Goal: Task Accomplishment & Management: Complete application form

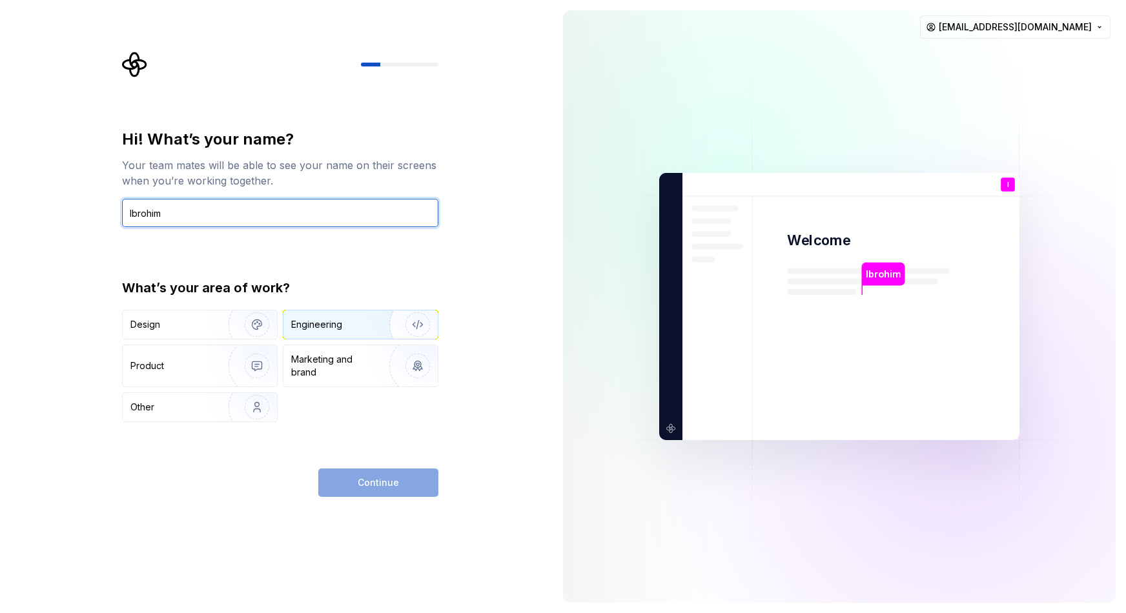
type input "Ibrohim"
click at [354, 321] on div "Engineering" at bounding box center [342, 324] width 103 height 13
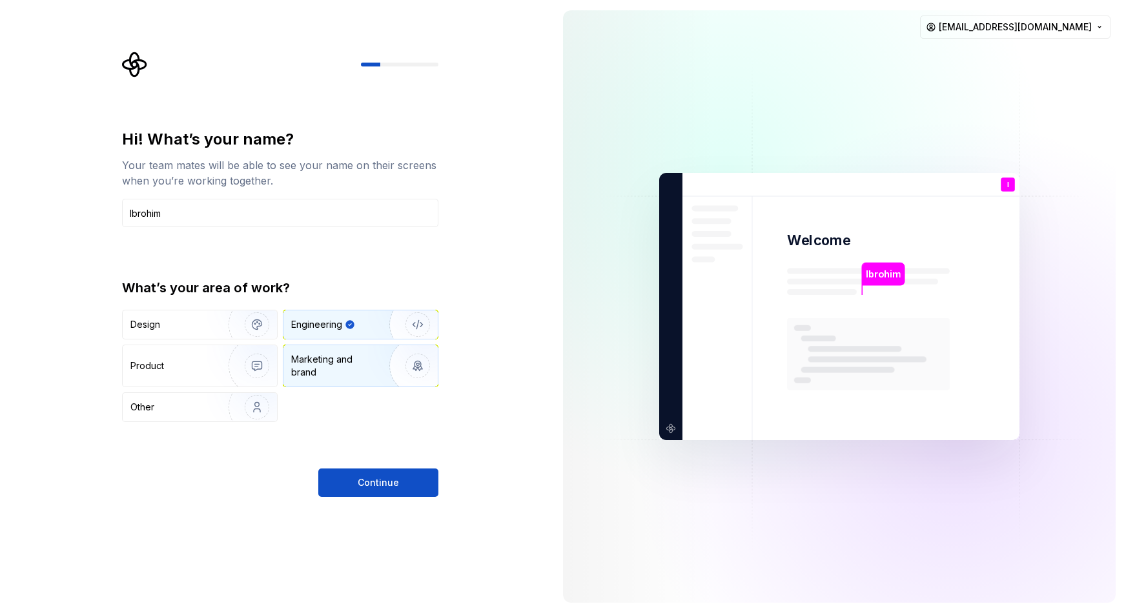
click at [384, 368] on img "button" at bounding box center [409, 366] width 83 height 86
click at [377, 324] on img "button" at bounding box center [409, 324] width 83 height 86
click at [369, 480] on span "Continue" at bounding box center [378, 482] width 41 height 13
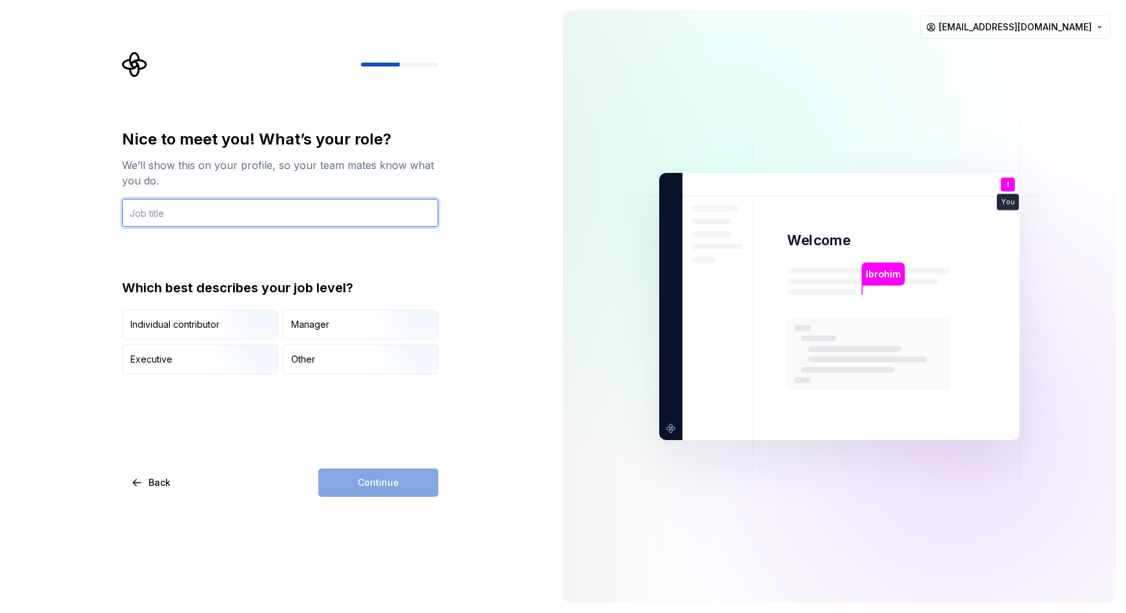
click at [278, 199] on input "text" at bounding box center [280, 213] width 316 height 28
type input "Flutter dev"
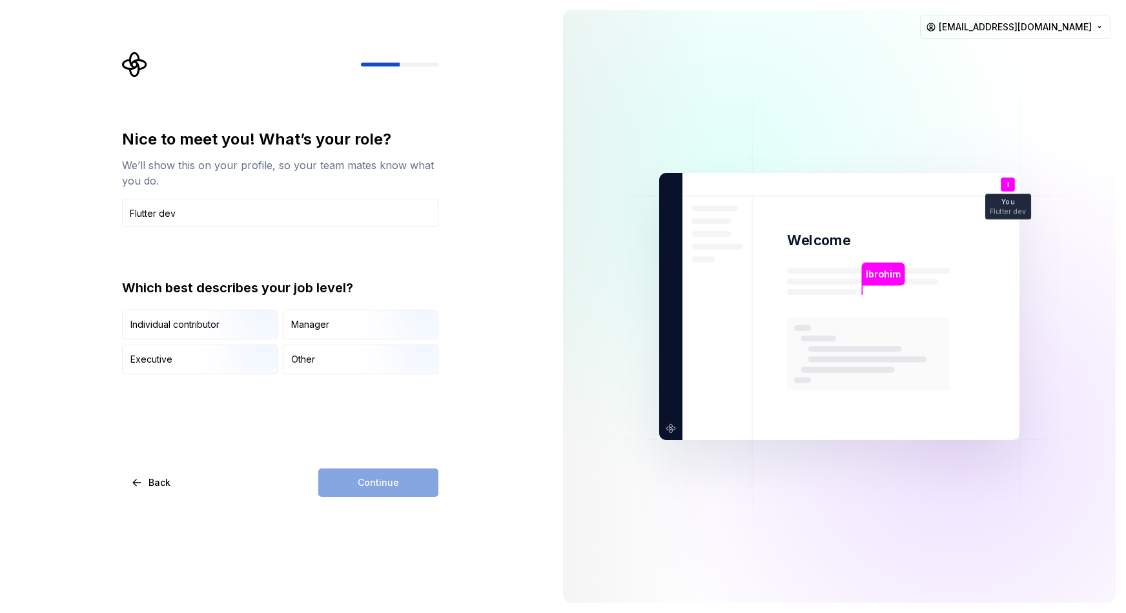
click at [395, 485] on div "Continue" at bounding box center [378, 483] width 120 height 28
click at [349, 321] on div "Manager" at bounding box center [360, 324] width 154 height 28
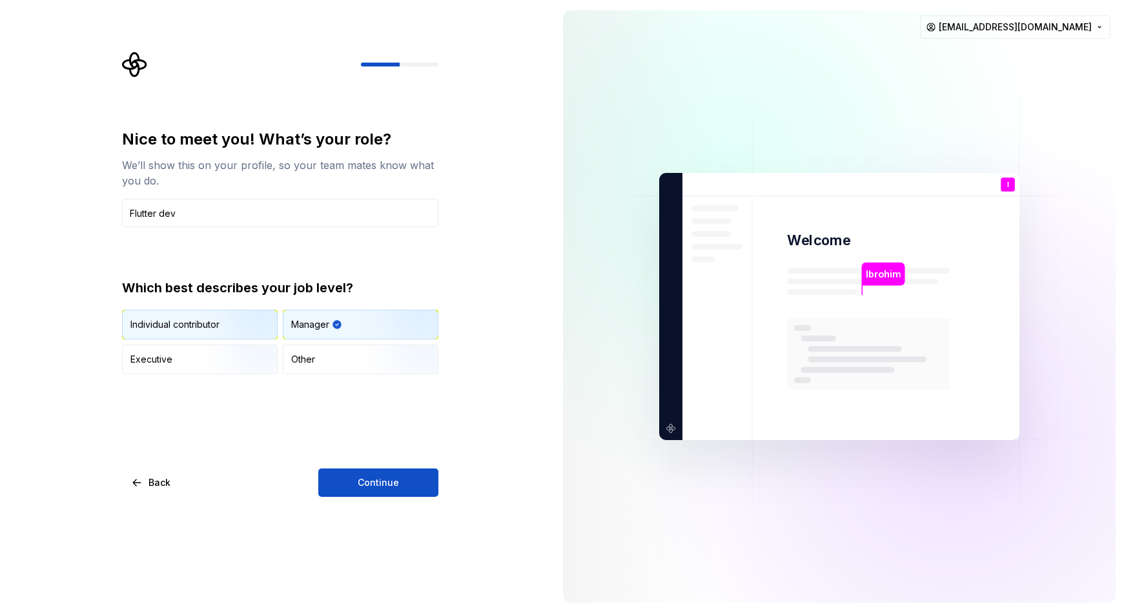
click at [219, 321] on img "button" at bounding box center [246, 341] width 83 height 86
click at [383, 478] on span "Continue" at bounding box center [378, 482] width 41 height 13
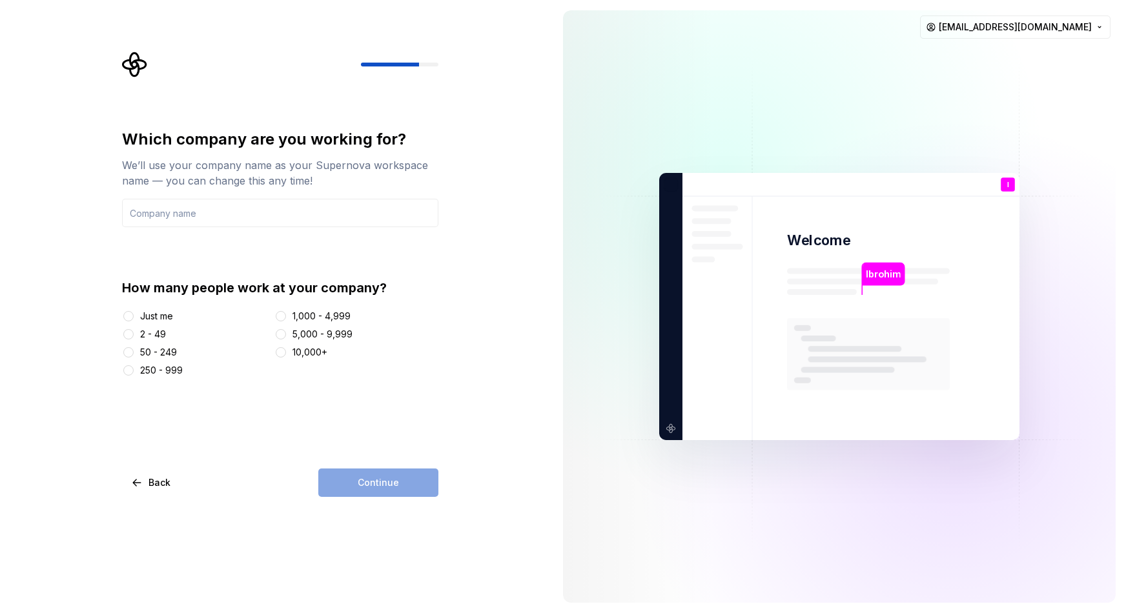
click at [163, 318] on div "Just me" at bounding box center [156, 316] width 33 height 13
click at [134, 318] on button "Just me" at bounding box center [128, 316] width 10 height 10
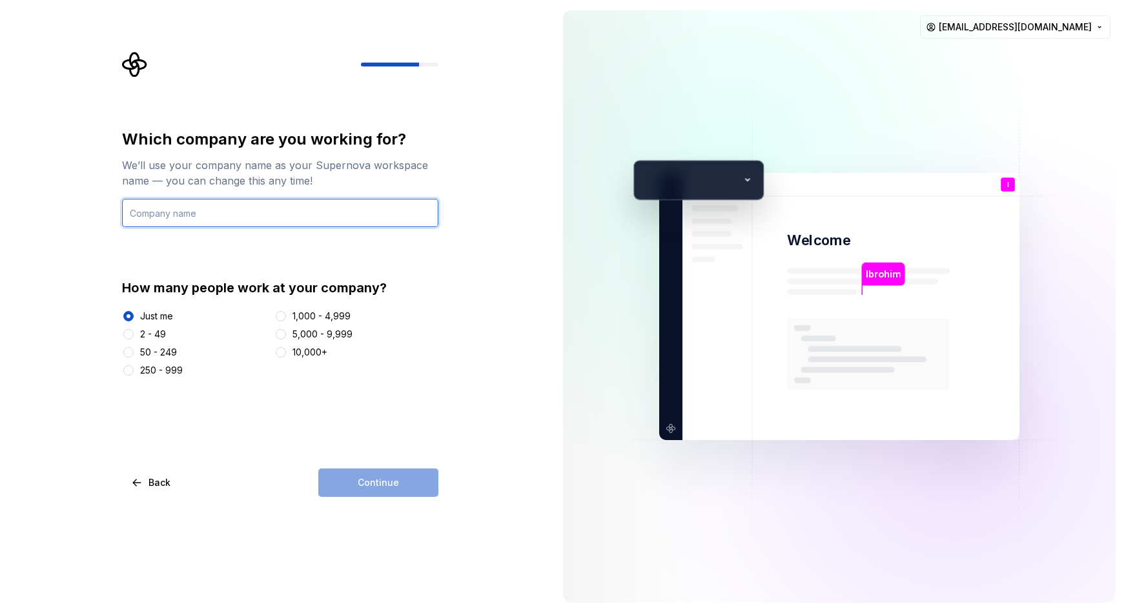
click at [269, 217] on input "text" at bounding box center [280, 213] width 316 height 28
type input "jobster"
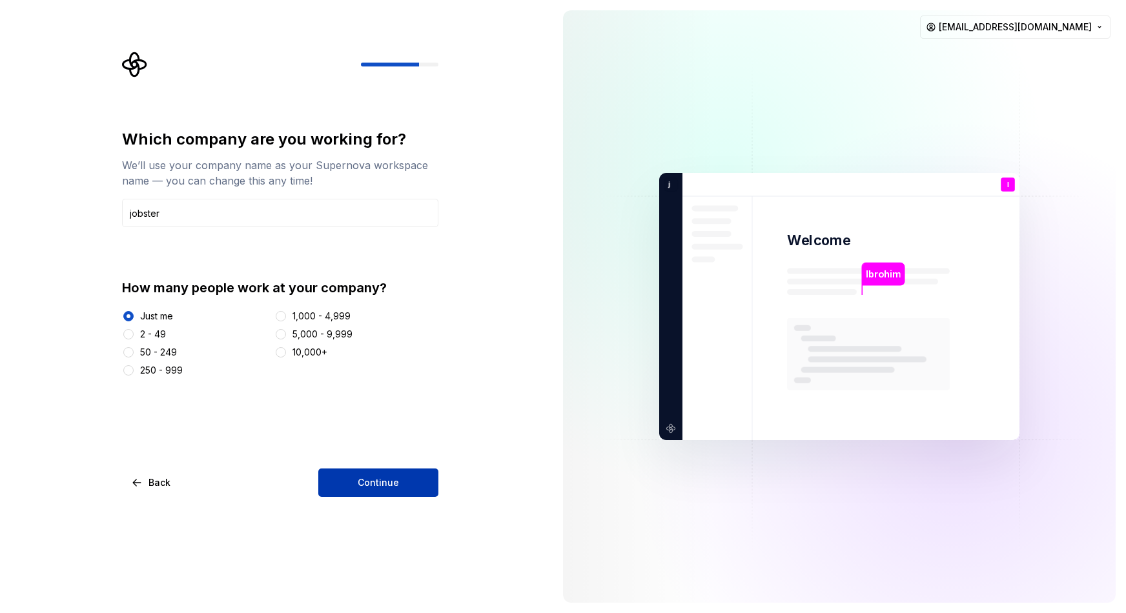
click at [356, 480] on button "Continue" at bounding box center [378, 483] width 120 height 28
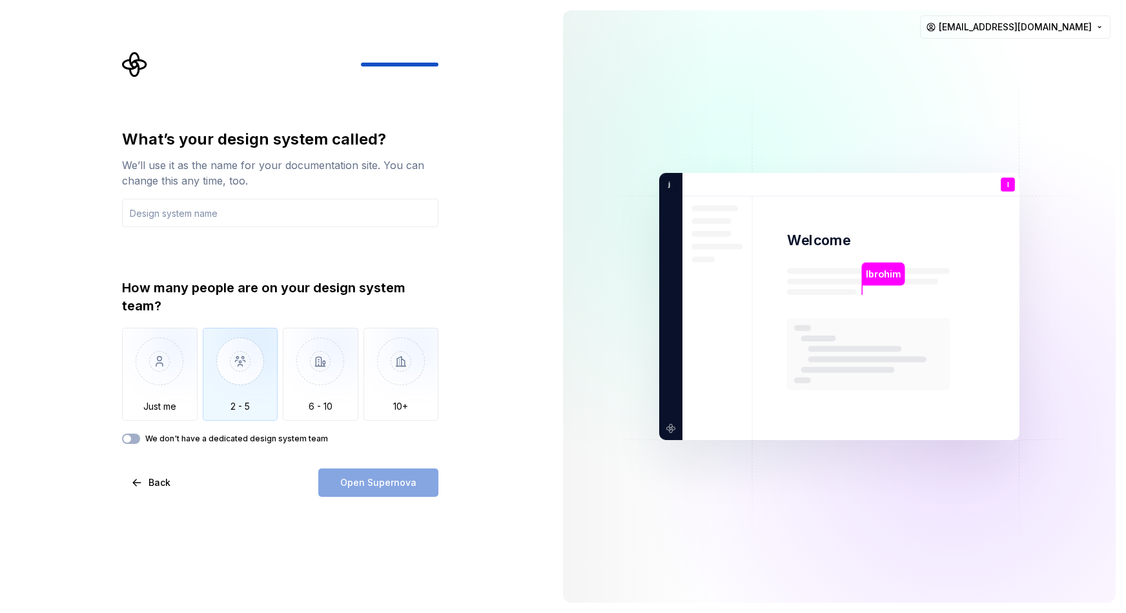
click at [234, 381] on img "button" at bounding box center [241, 371] width 76 height 86
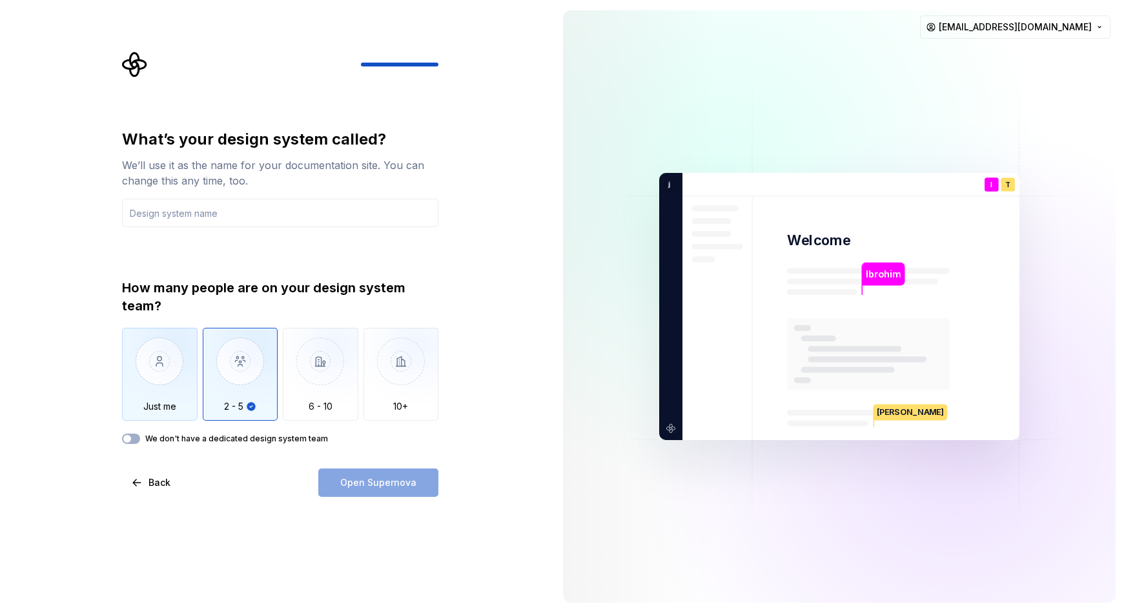
click at [185, 400] on img "button" at bounding box center [160, 371] width 76 height 86
click at [263, 392] on img "button" at bounding box center [241, 371] width 76 height 86
click at [343, 480] on div "Open Supernova" at bounding box center [378, 483] width 120 height 28
click at [141, 447] on div "What’s your design system called? We’ll use it as the name for your documentati…" at bounding box center [280, 313] width 316 height 368
click at [139, 442] on button "We don't have a dedicated design system team" at bounding box center [131, 439] width 18 height 10
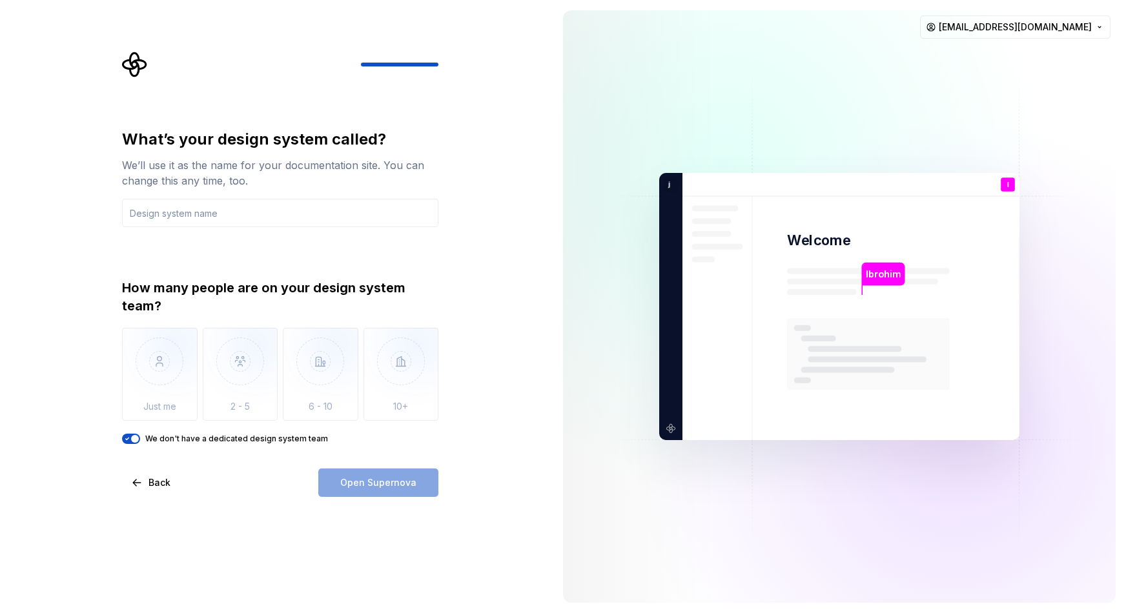
click at [126, 433] on div "How many people are on your design system team? Just me 2 - 5 6 - 10 10+ We don…" at bounding box center [280, 361] width 316 height 165
click at [130, 437] on icon "button" at bounding box center [127, 439] width 10 height 8
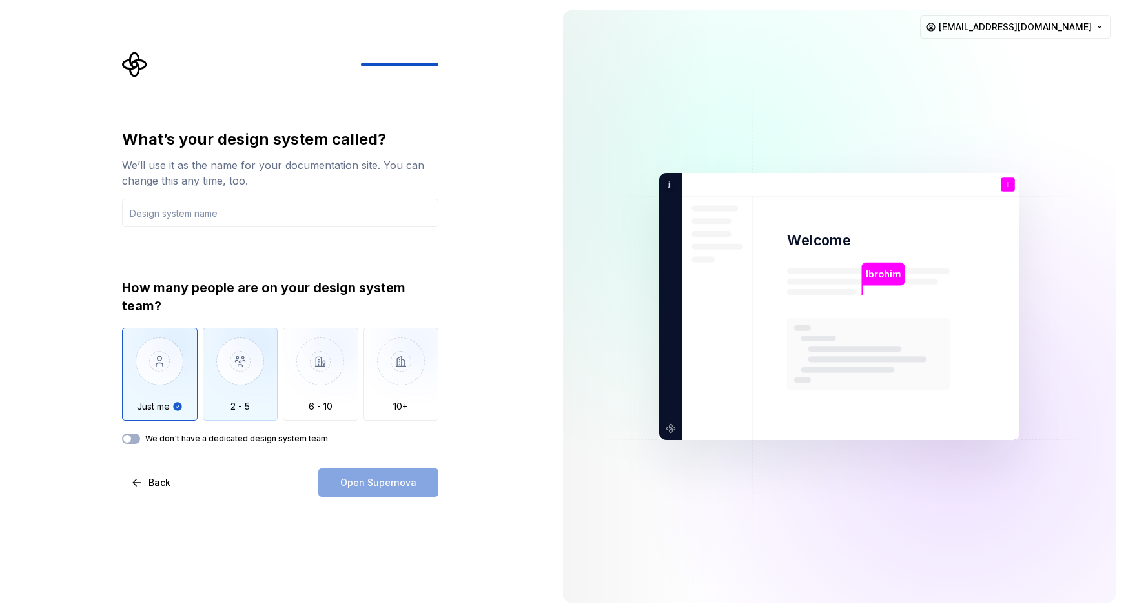
click at [254, 394] on img "button" at bounding box center [241, 371] width 76 height 86
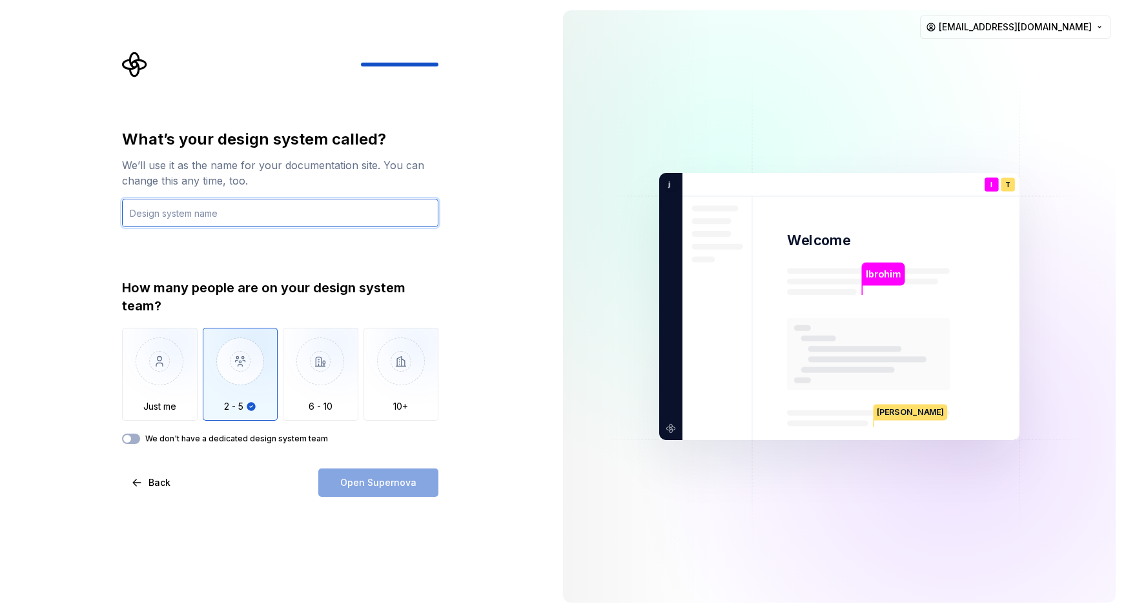
click at [213, 227] on input "text" at bounding box center [280, 213] width 316 height 28
type input "j"
type input "sunnat"
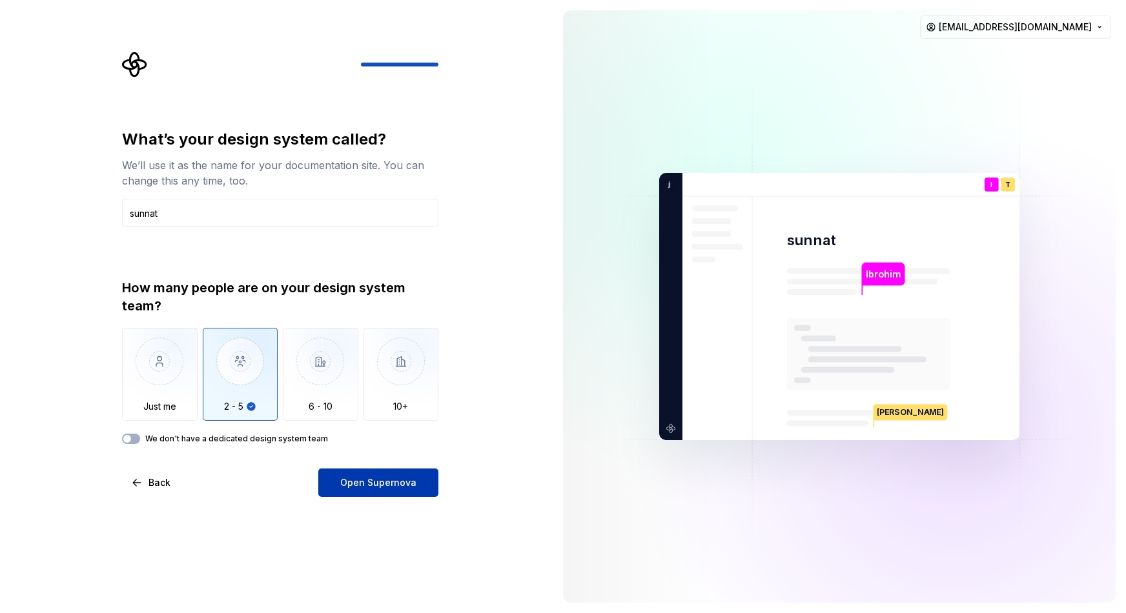
click at [398, 483] on span "Open Supernova" at bounding box center [378, 482] width 76 height 13
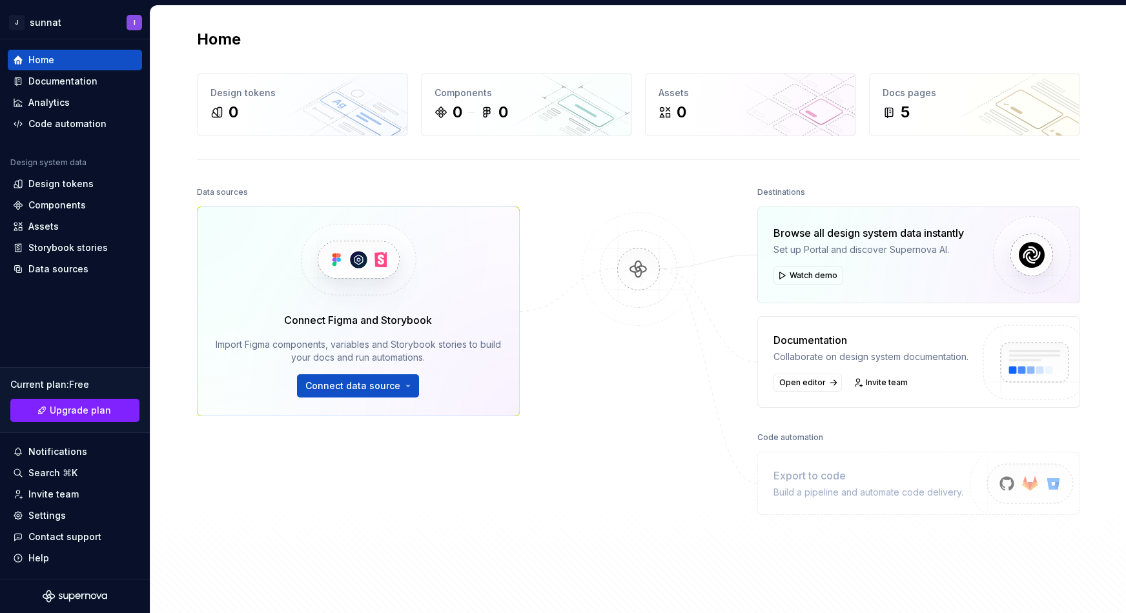
click at [383, 276] on img at bounding box center [358, 259] width 158 height 105
click at [349, 376] on button "Connect data source" at bounding box center [358, 385] width 122 height 23
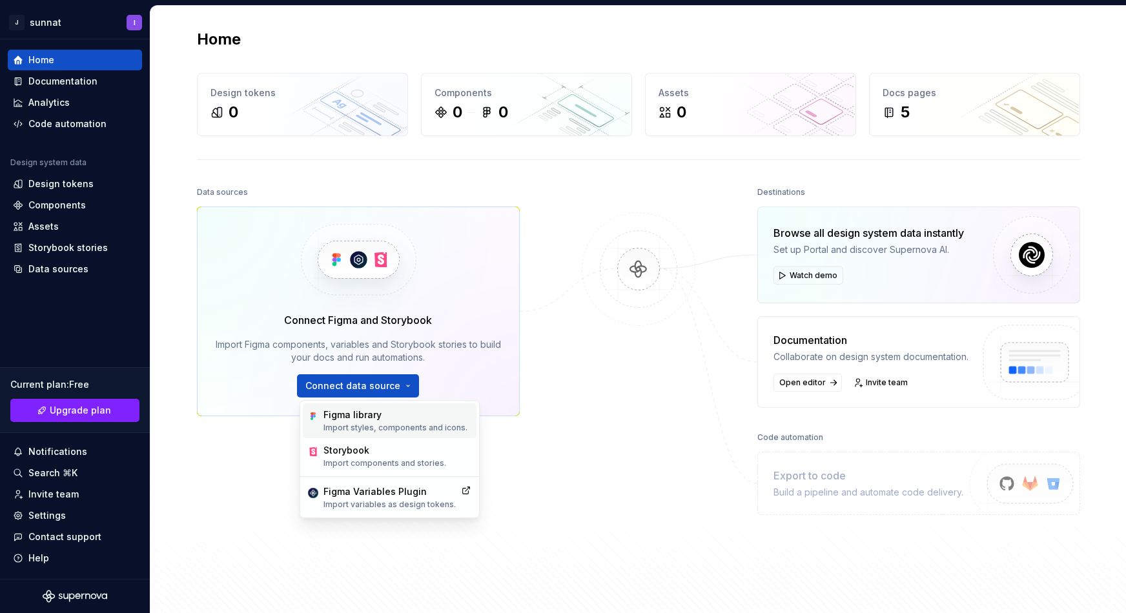
click at [363, 422] on div "Figma library Import styles, components and icons." at bounding box center [395, 421] width 144 height 25
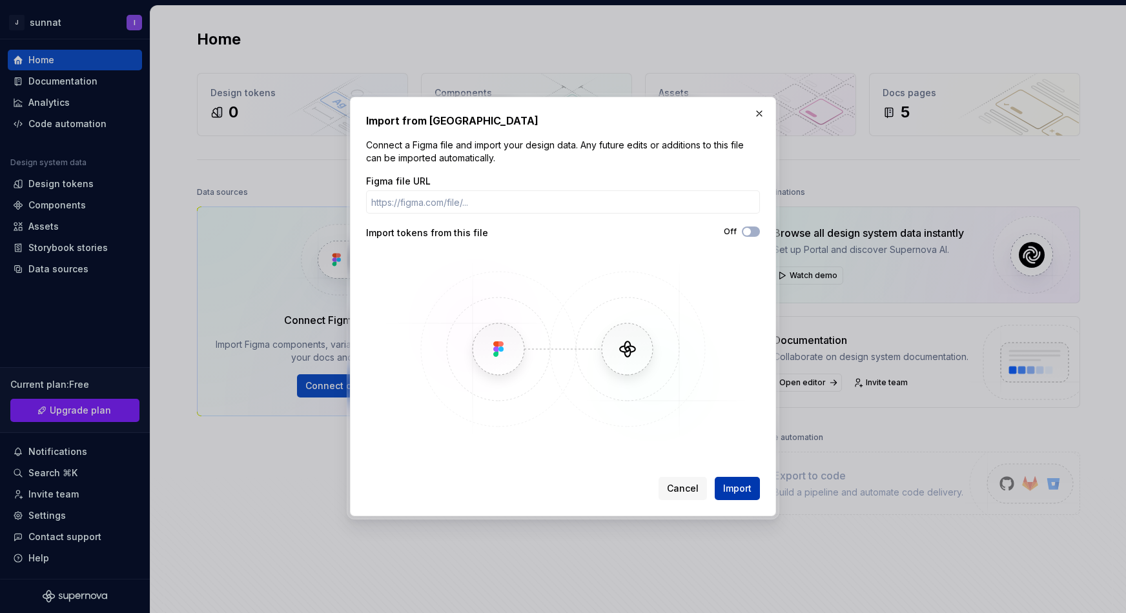
click at [727, 483] on span "Import" at bounding box center [737, 488] width 28 height 13
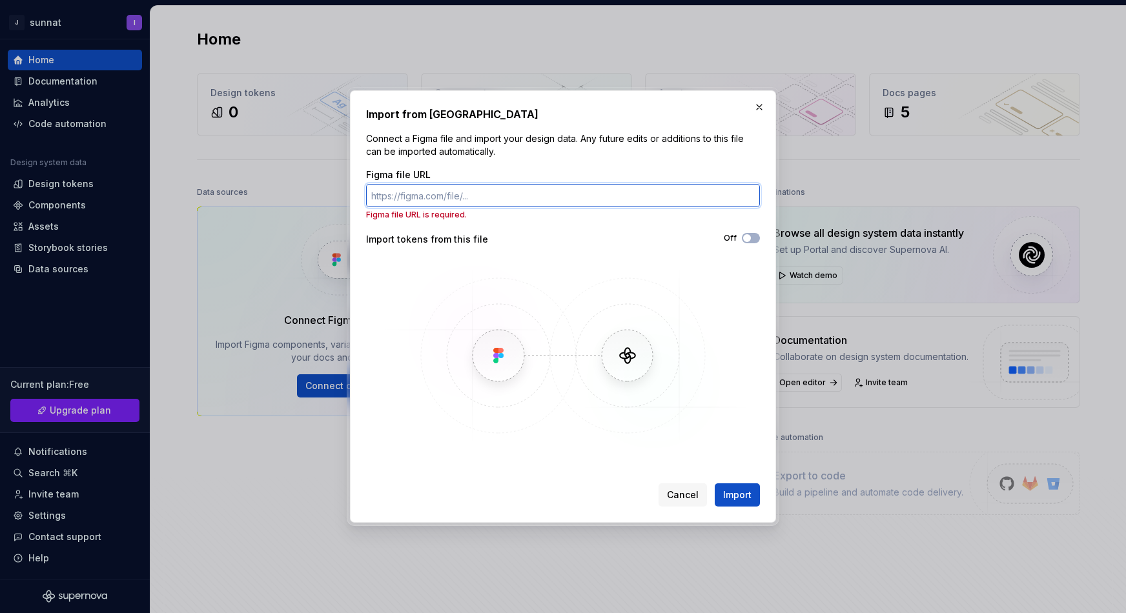
click at [520, 198] on input "Figma file URL" at bounding box center [563, 195] width 394 height 23
paste input "[URL][DOMAIN_NAME]"
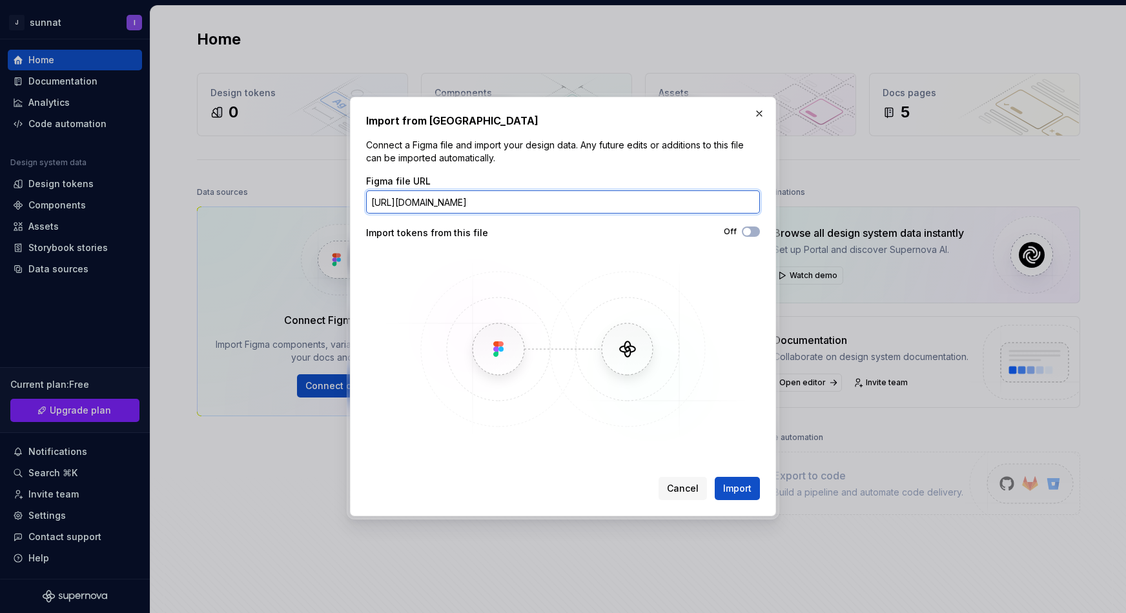
scroll to position [0, 127]
type input "[URL][DOMAIN_NAME]"
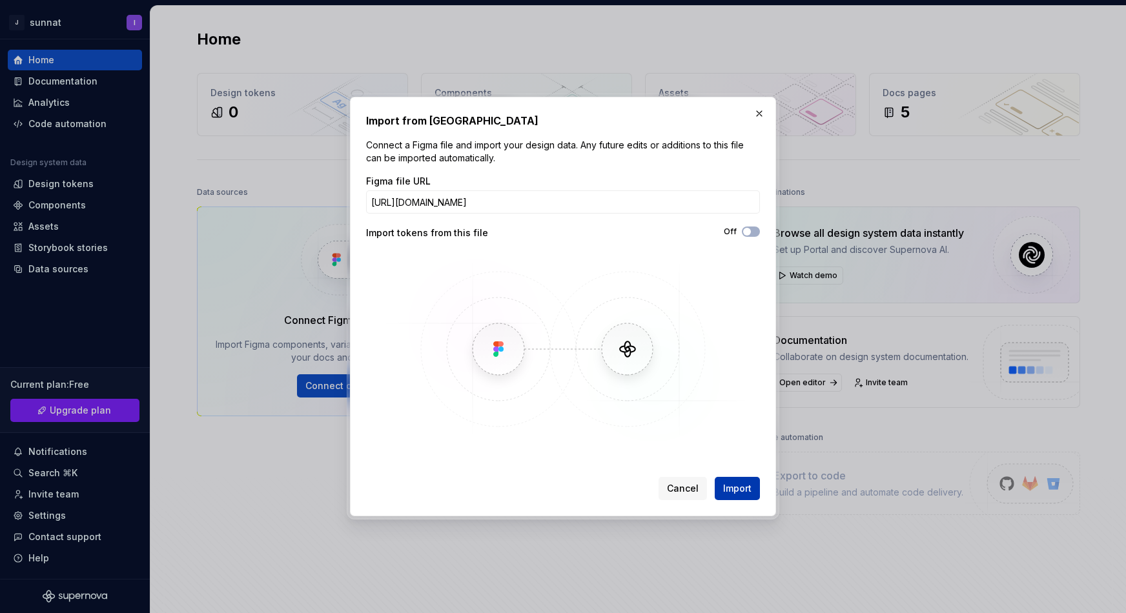
scroll to position [0, 0]
click at [727, 483] on span "Import" at bounding box center [737, 488] width 28 height 13
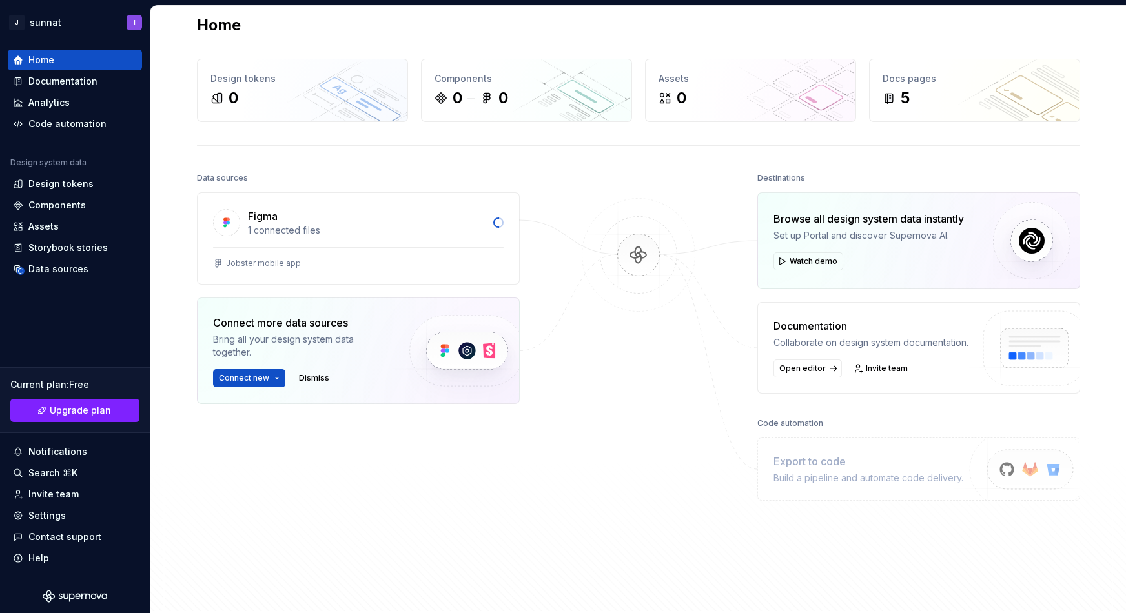
scroll to position [19, 0]
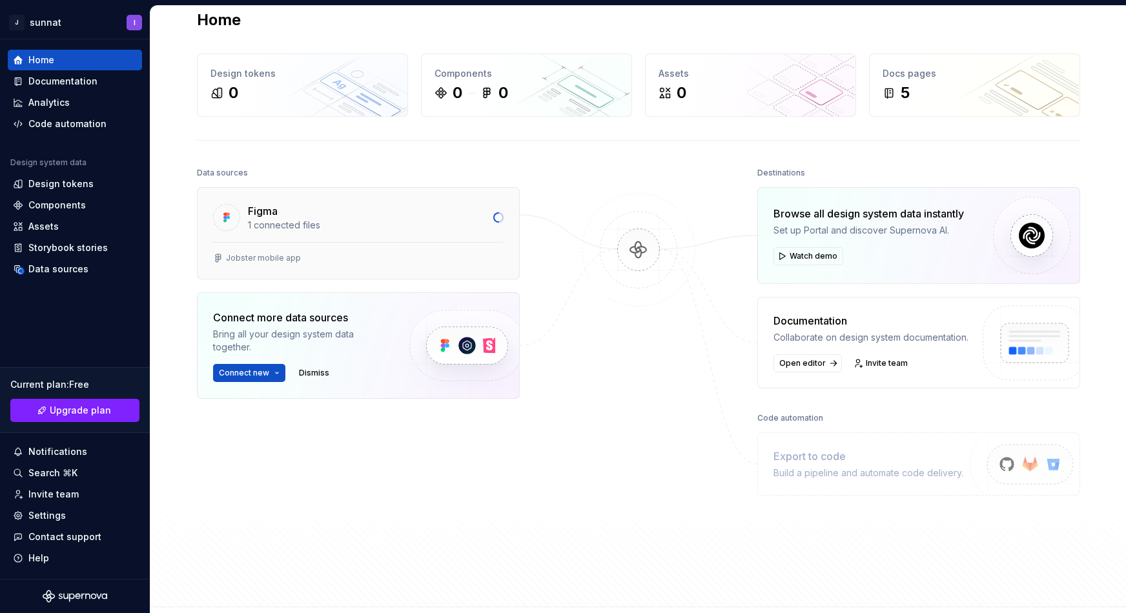
click at [401, 214] on div "Figma" at bounding box center [367, 210] width 238 height 15
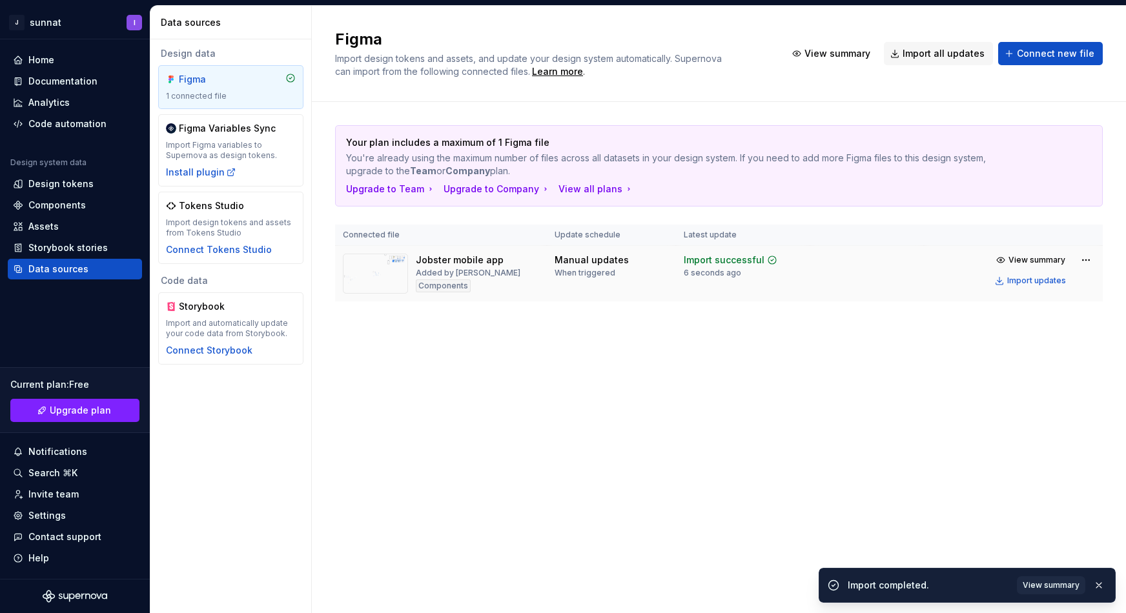
click at [424, 276] on div "Added by [PERSON_NAME]" at bounding box center [468, 273] width 105 height 10
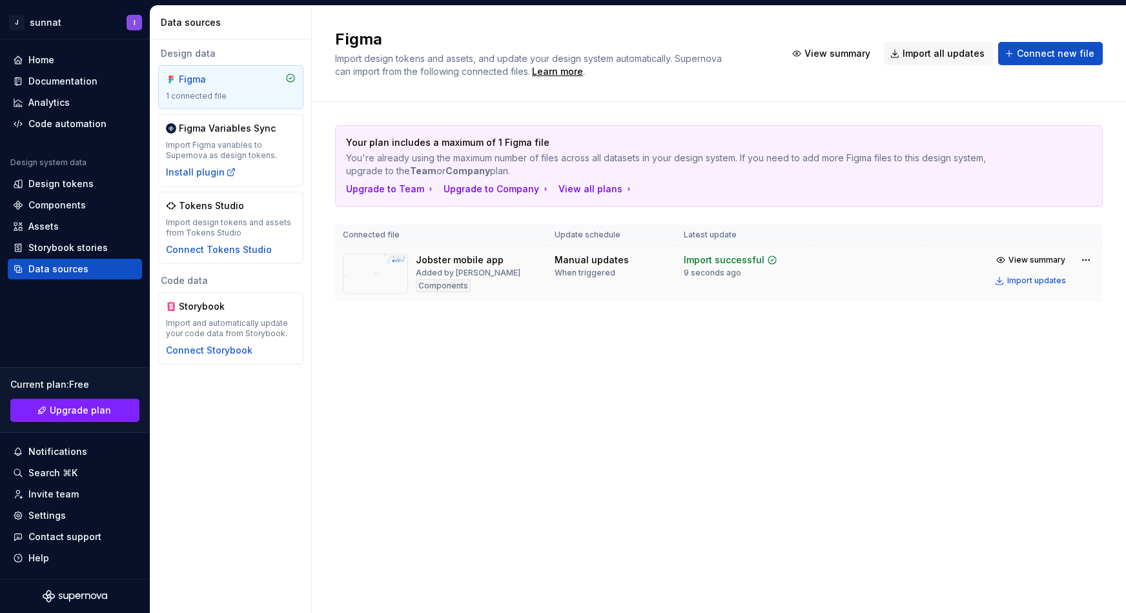
click at [403, 272] on img at bounding box center [375, 274] width 65 height 40
click at [380, 270] on img at bounding box center [375, 274] width 65 height 40
click at [1028, 263] on span "View summary" at bounding box center [1036, 260] width 57 height 10
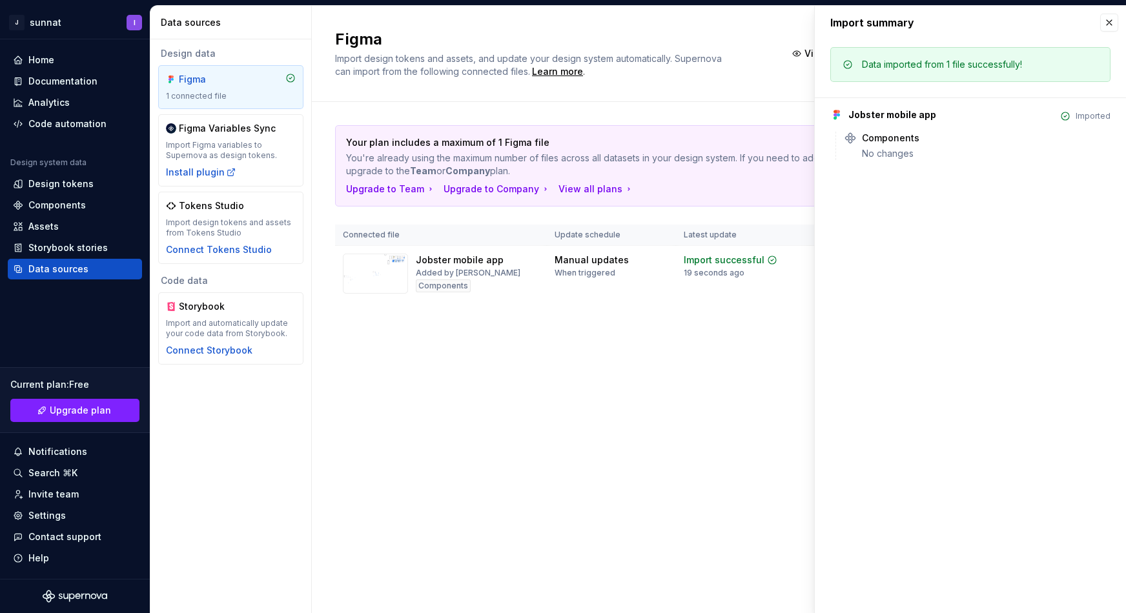
click at [940, 66] on div "Data imported from 1 file successfully!" at bounding box center [942, 64] width 160 height 13
click at [1111, 26] on button "button" at bounding box center [1109, 23] width 18 height 18
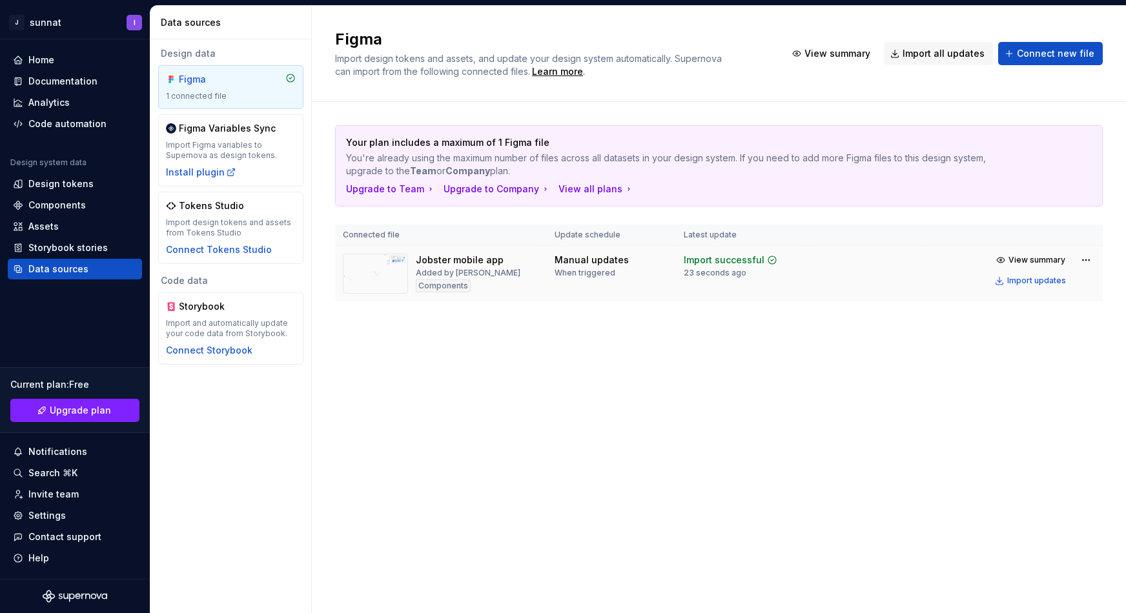
click at [400, 281] on img at bounding box center [375, 274] width 65 height 40
click at [469, 272] on div "Added by [PERSON_NAME]" at bounding box center [468, 273] width 105 height 10
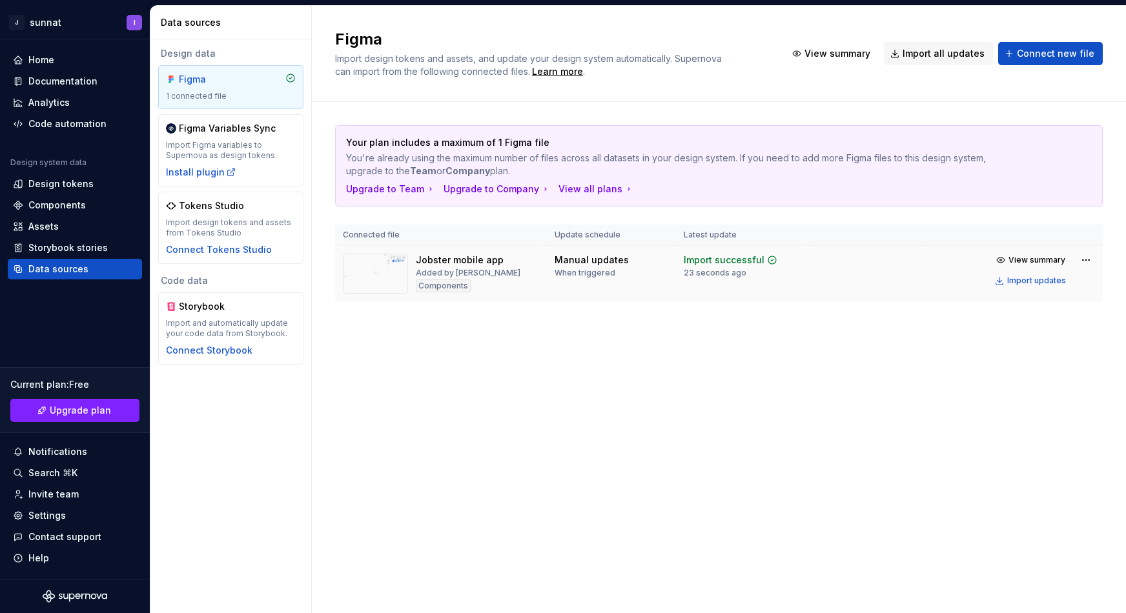
click at [497, 283] on div "Jobster mobile app Added by Ibrohim Components" at bounding box center [468, 274] width 105 height 40
click at [460, 285] on div "Components" at bounding box center [443, 285] width 55 height 13
click at [1029, 279] on div "Import updates" at bounding box center [1036, 281] width 59 height 10
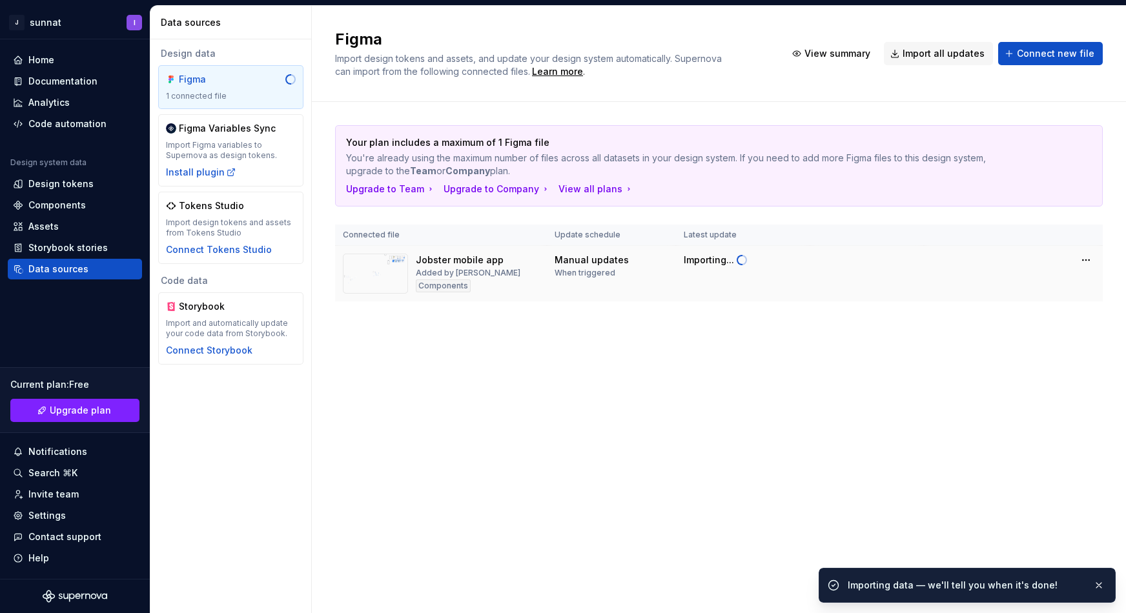
click at [1029, 279] on tr "Jobster mobile app Added by Ibrohim Components Manual updates When triggered Im…" at bounding box center [718, 274] width 767 height 56
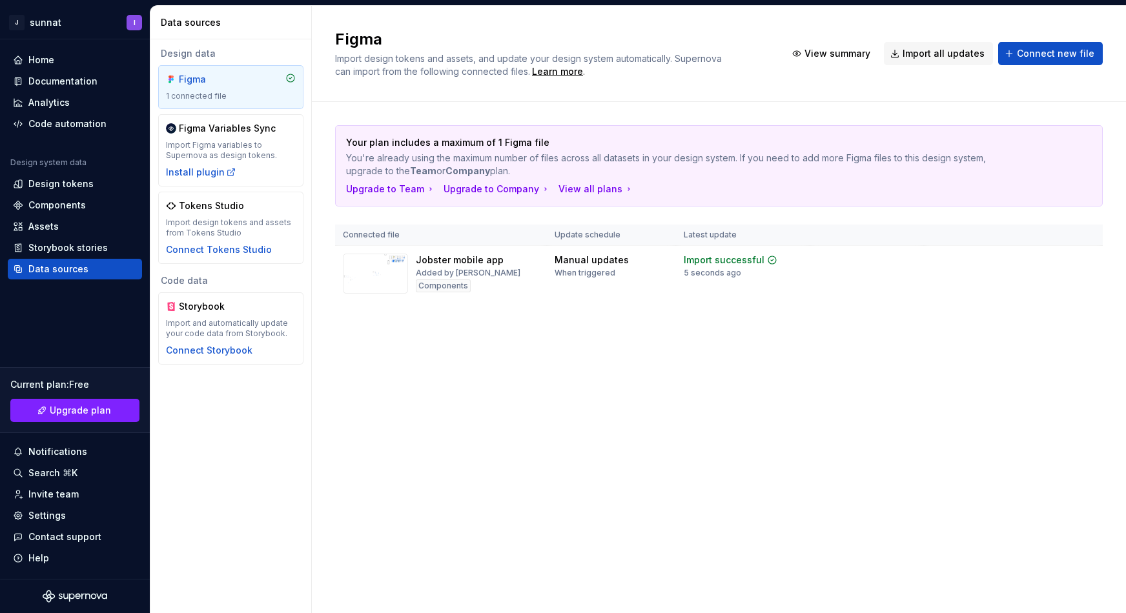
click at [1038, 261] on span "View summary" at bounding box center [1036, 260] width 57 height 10
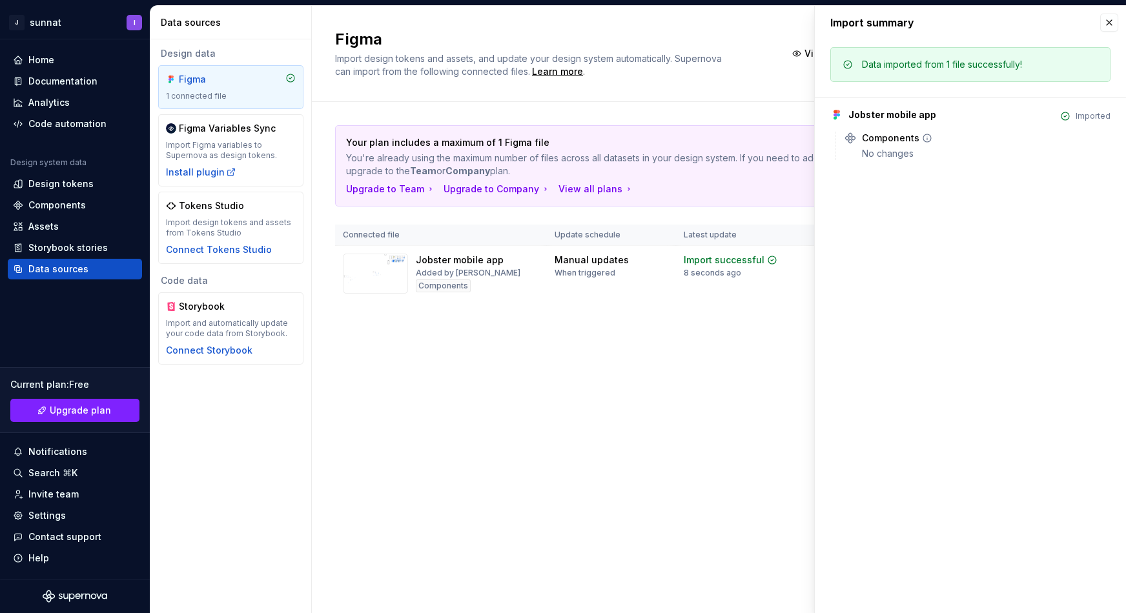
click at [898, 151] on div "No changes" at bounding box center [986, 153] width 249 height 13
click at [922, 139] on icon at bounding box center [927, 138] width 10 height 10
click at [1104, 21] on button "button" at bounding box center [1109, 23] width 18 height 18
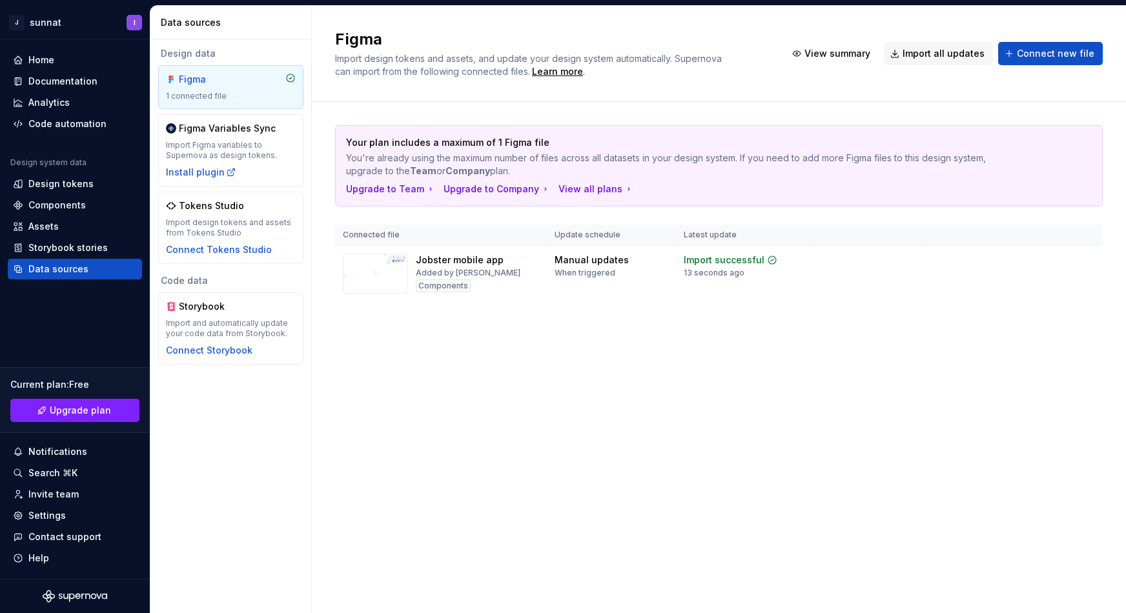
click at [406, 336] on div "Your plan includes a maximum of 1 Figma file You're already using the maximum n…" at bounding box center [718, 226] width 767 height 249
click at [428, 287] on div "Components" at bounding box center [443, 285] width 55 height 13
click at [356, 274] on img at bounding box center [375, 274] width 65 height 40
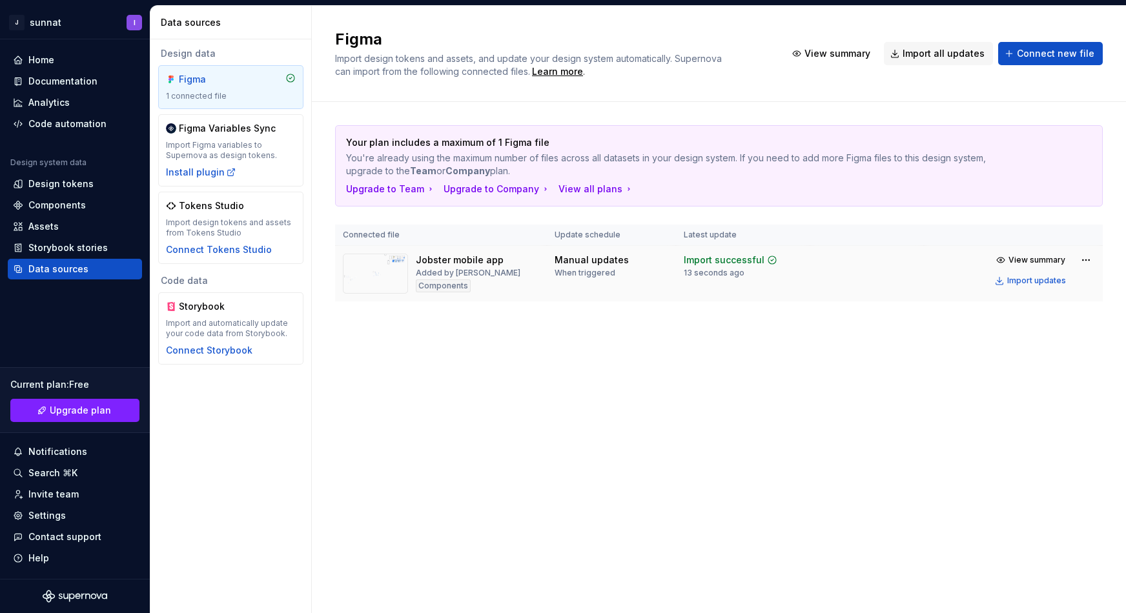
click at [356, 274] on img at bounding box center [375, 274] width 65 height 40
drag, startPoint x: 356, startPoint y: 274, endPoint x: 472, endPoint y: 264, distance: 116.0
click at [472, 263] on div "Jobster mobile app Added by Ibrohim Components" at bounding box center [441, 274] width 196 height 40
click at [555, 271] on td "Manual updates When triggered" at bounding box center [611, 274] width 129 height 56
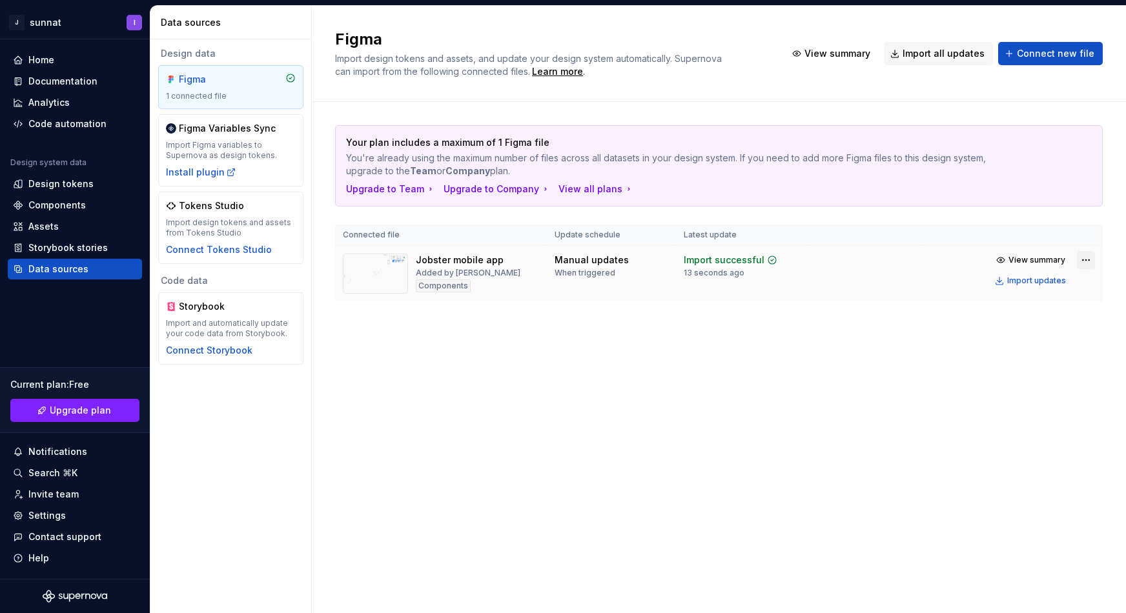
click at [1084, 264] on html "J sunnat I Home Documentation Analytics Code automation Design system data Desi…" at bounding box center [563, 306] width 1126 height 613
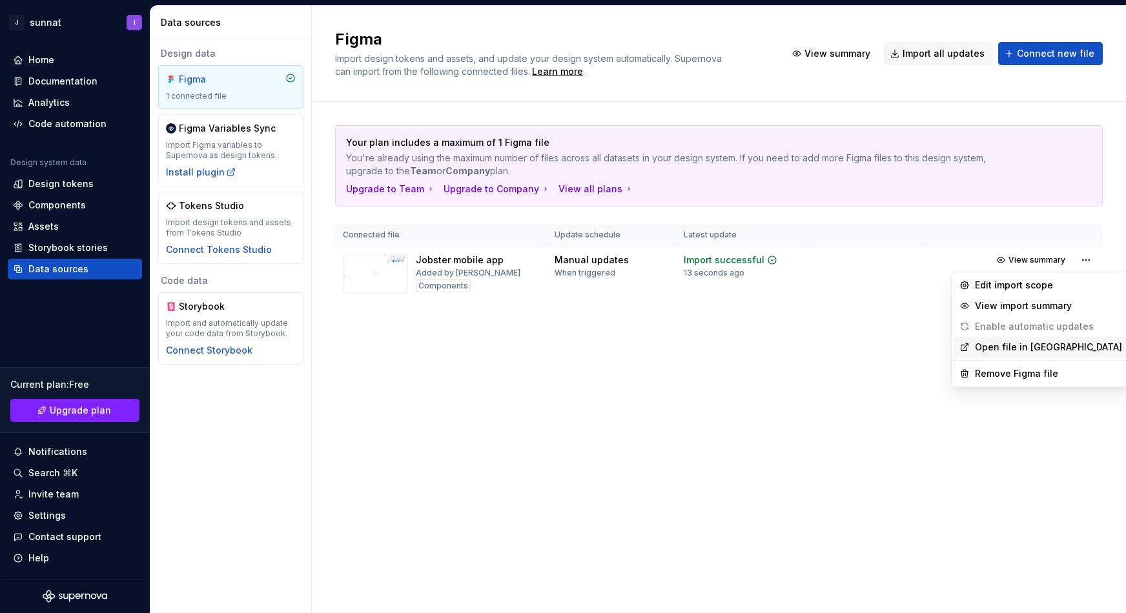
click at [1020, 347] on link "Open file in [GEOGRAPHIC_DATA]" at bounding box center [1048, 347] width 147 height 13
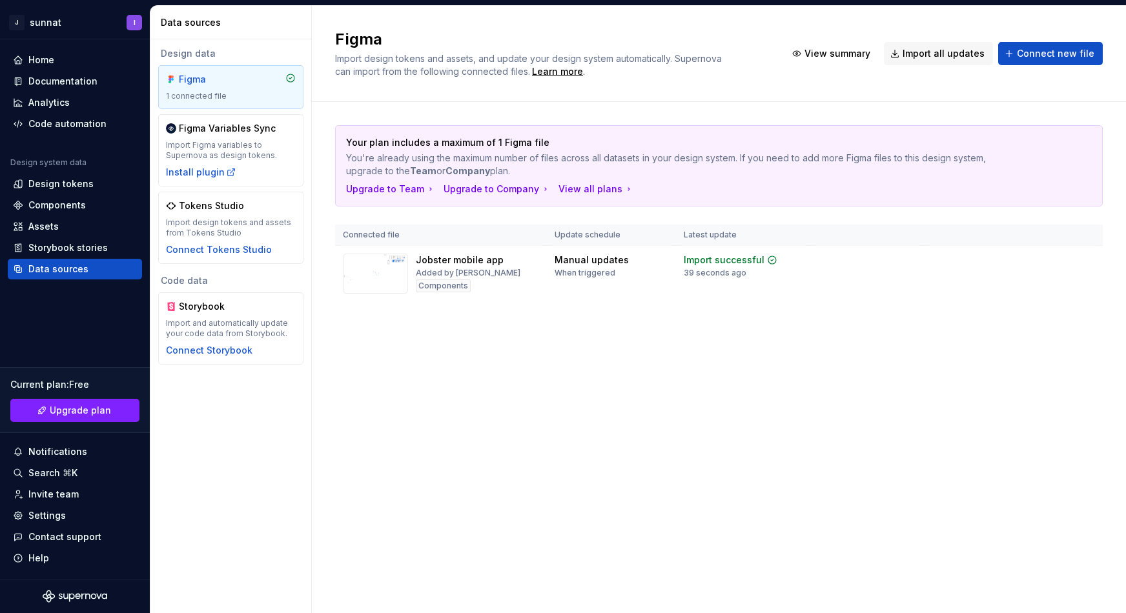
click at [225, 85] on div "Figma" at bounding box center [210, 79] width 62 height 13
click at [219, 172] on div "Install plugin" at bounding box center [201, 172] width 70 height 13
click at [696, 276] on div "2 minutes ago" at bounding box center [711, 273] width 54 height 10
click at [455, 285] on div "Components" at bounding box center [443, 285] width 55 height 13
click at [381, 283] on img at bounding box center [375, 274] width 65 height 40
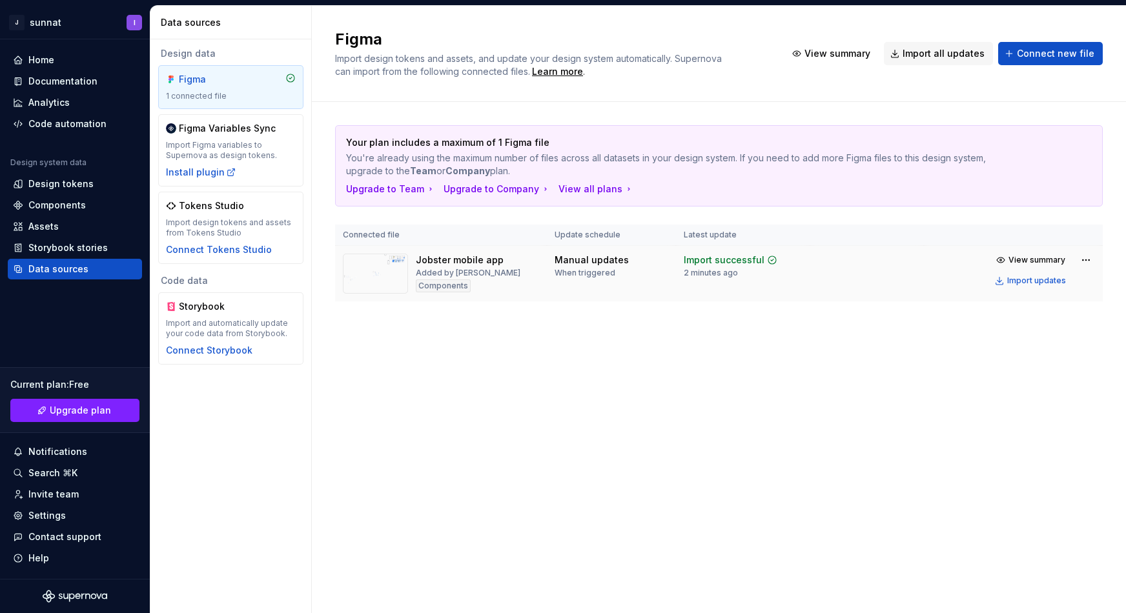
click at [381, 283] on img at bounding box center [375, 274] width 65 height 40
click at [232, 253] on div "Connect Tokens Studio" at bounding box center [219, 249] width 106 height 13
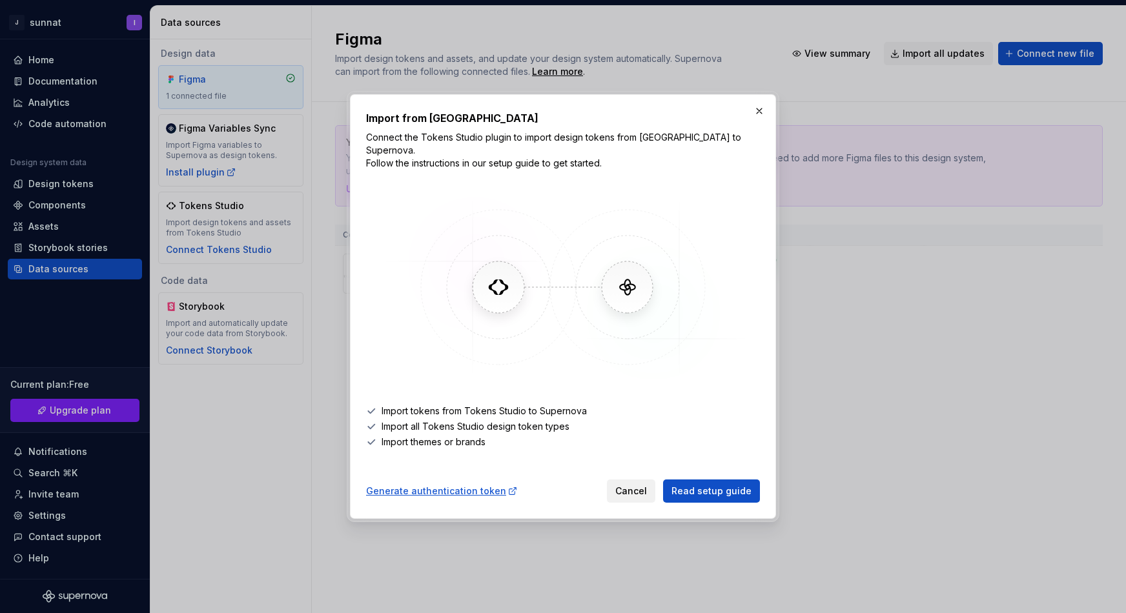
click at [631, 485] on span "Cancel" at bounding box center [631, 491] width 32 height 13
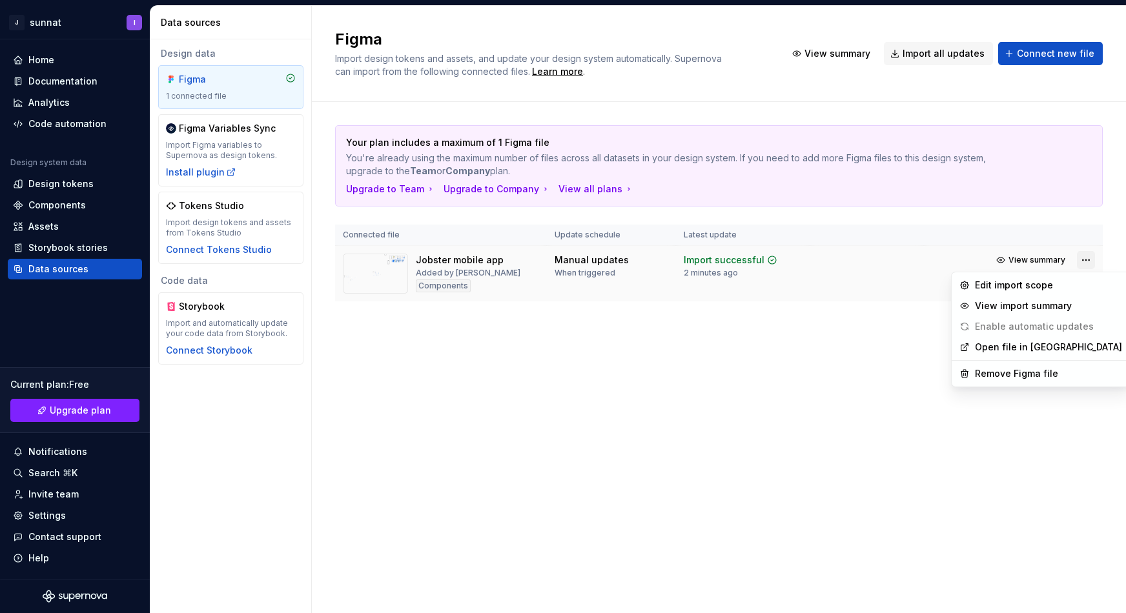
click at [1079, 266] on html "J sunnat I Home Documentation Analytics Code automation Design system data Desi…" at bounding box center [563, 306] width 1126 height 613
click at [999, 305] on div "View import summary" at bounding box center [1048, 306] width 147 height 13
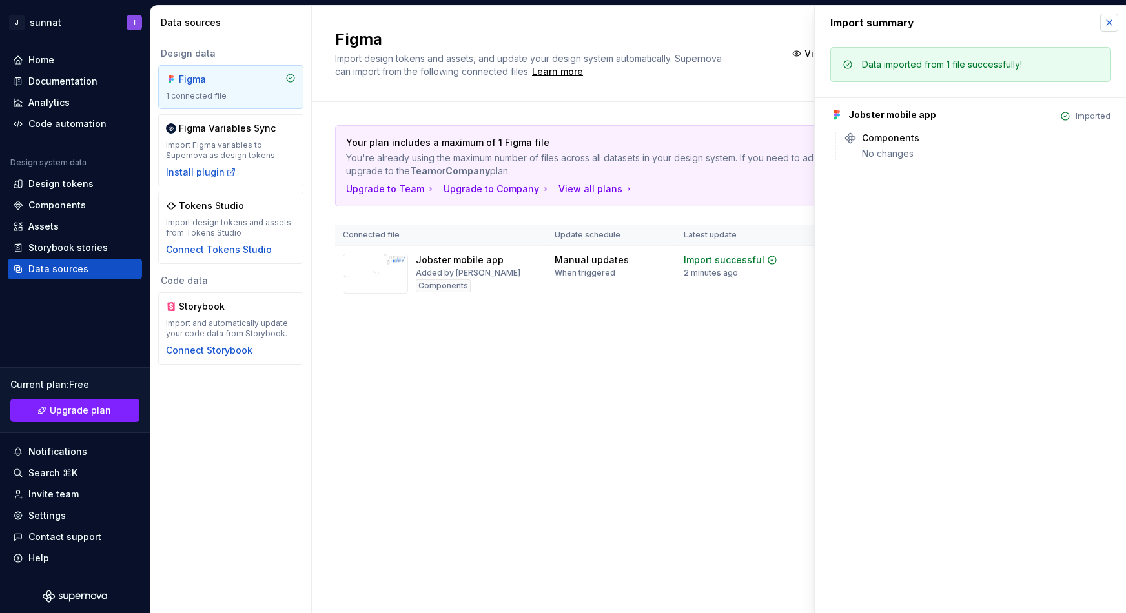
click at [1109, 22] on button "button" at bounding box center [1109, 23] width 18 height 18
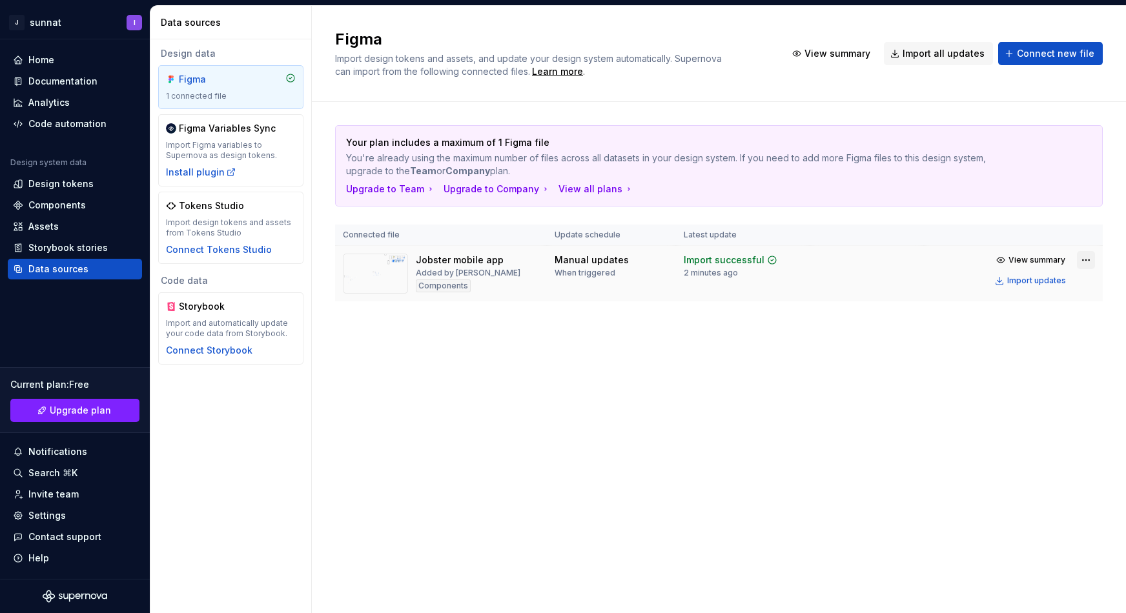
click at [1082, 259] on html "J sunnat I Home Documentation Analytics Code automation Design system data Desi…" at bounding box center [563, 306] width 1126 height 613
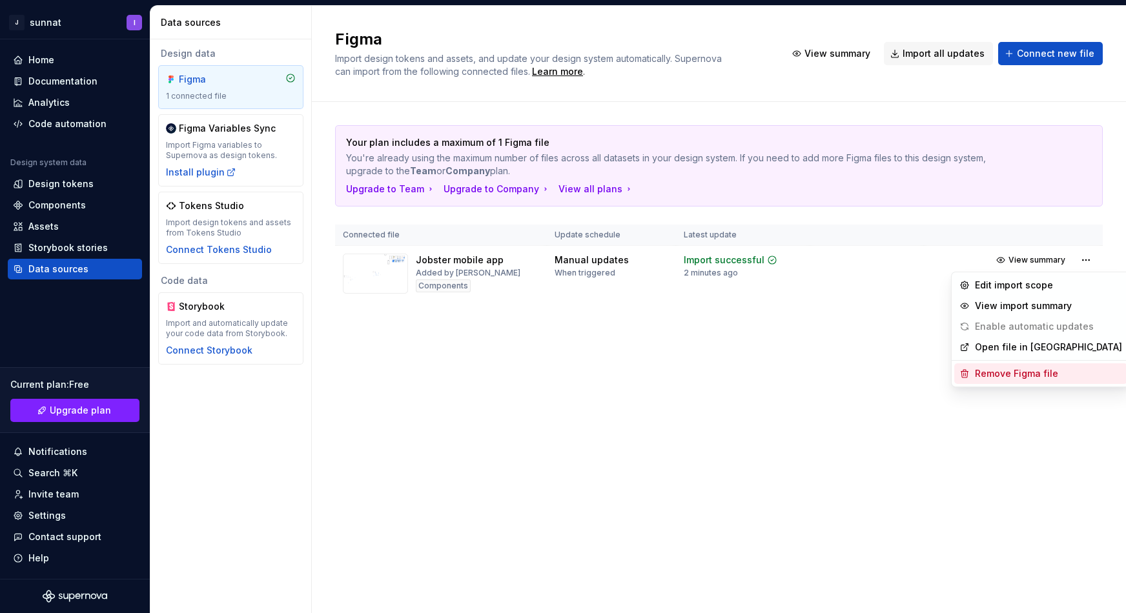
click at [1015, 367] on div "Remove Figma file" at bounding box center [1048, 373] width 147 height 13
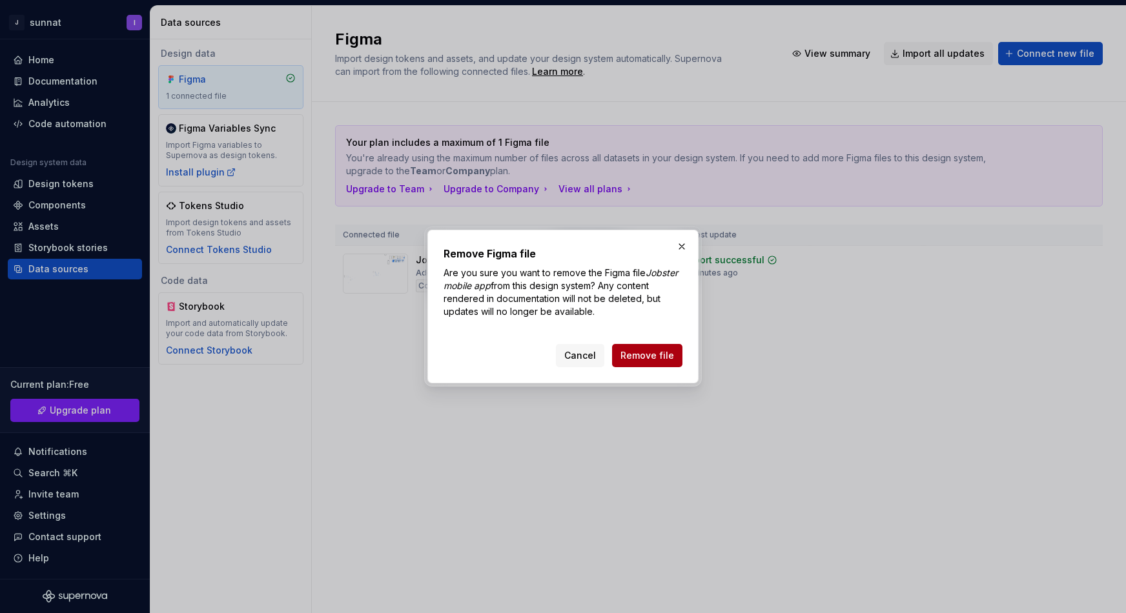
click at [665, 360] on span "Remove file" at bounding box center [647, 355] width 54 height 13
